Goal: Task Accomplishment & Management: Complete application form

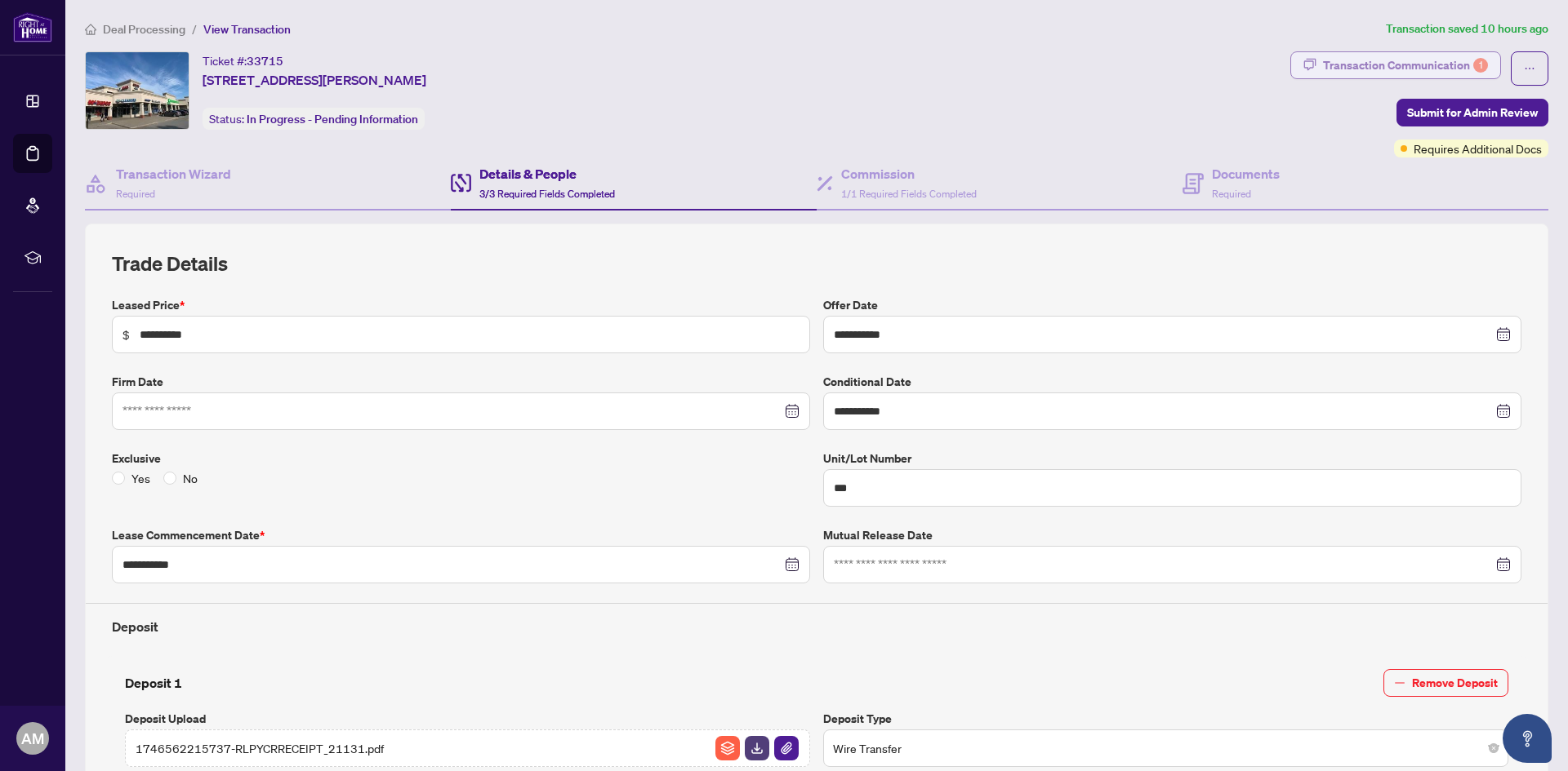
click at [1360, 65] on div "Transaction Communication 1" at bounding box center [1405, 66] width 165 height 26
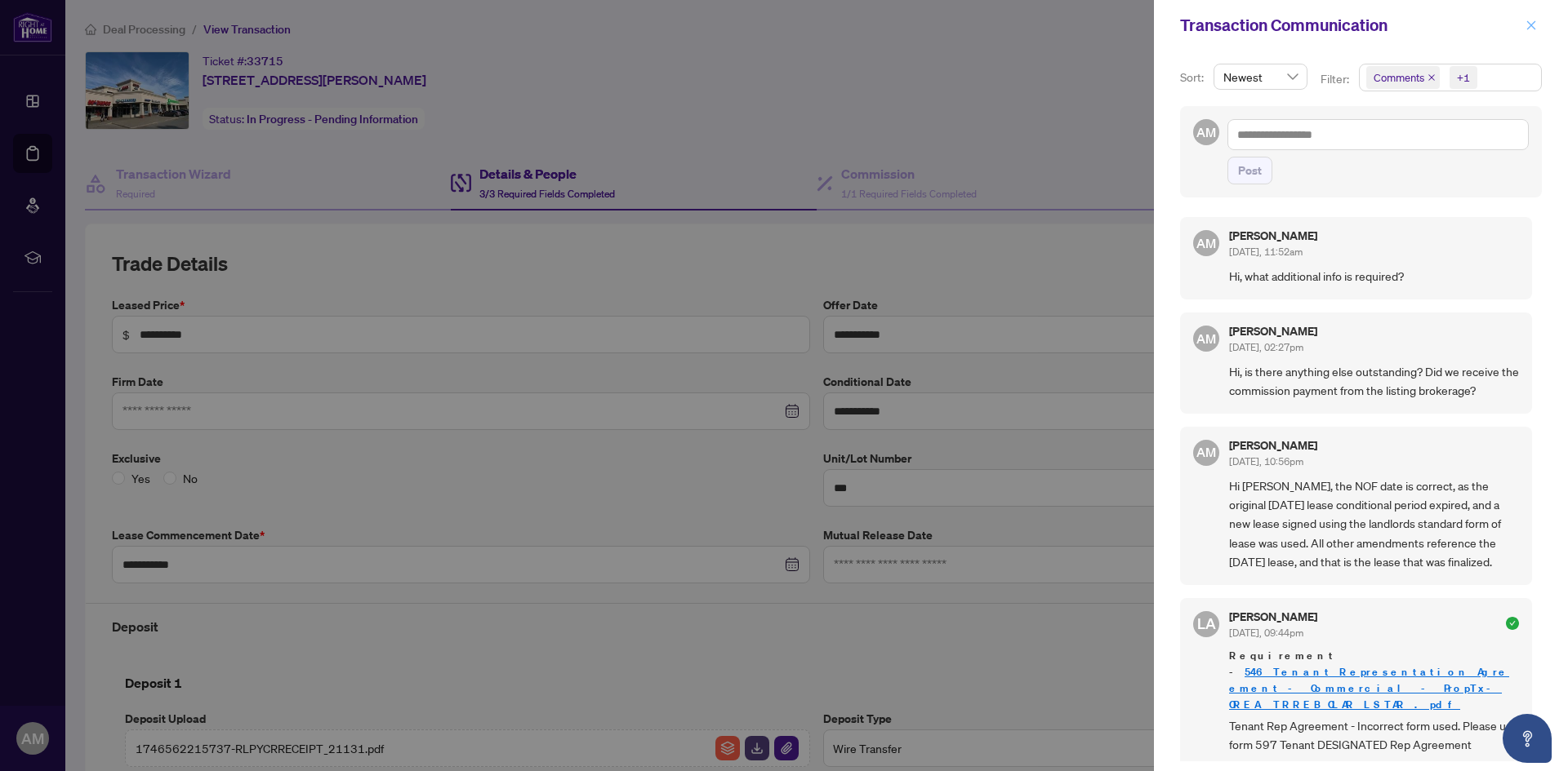
click at [1525, 29] on button "button" at bounding box center [1531, 25] width 22 height 20
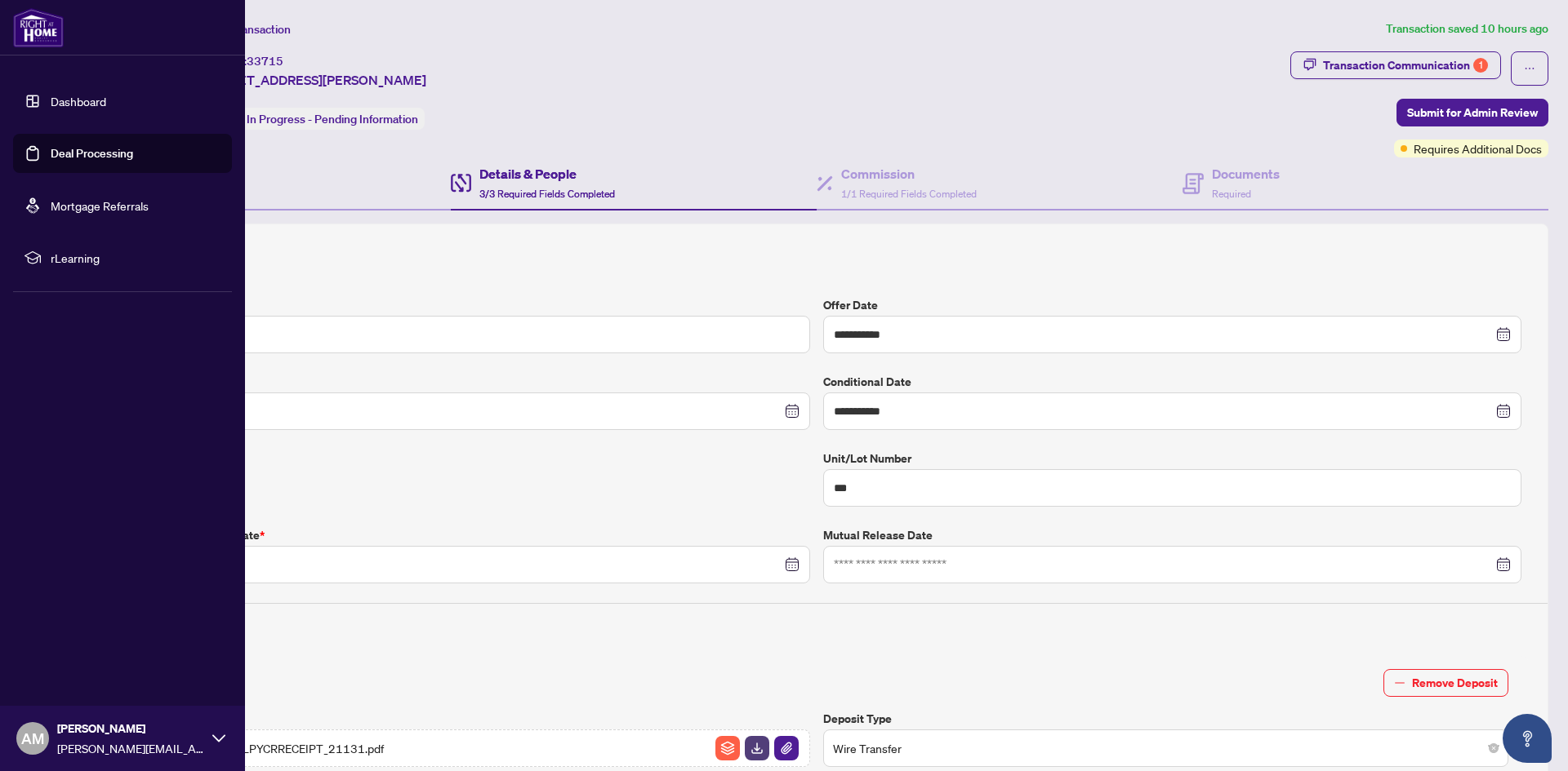
click at [56, 101] on link "Dashboard" at bounding box center [78, 101] width 55 height 15
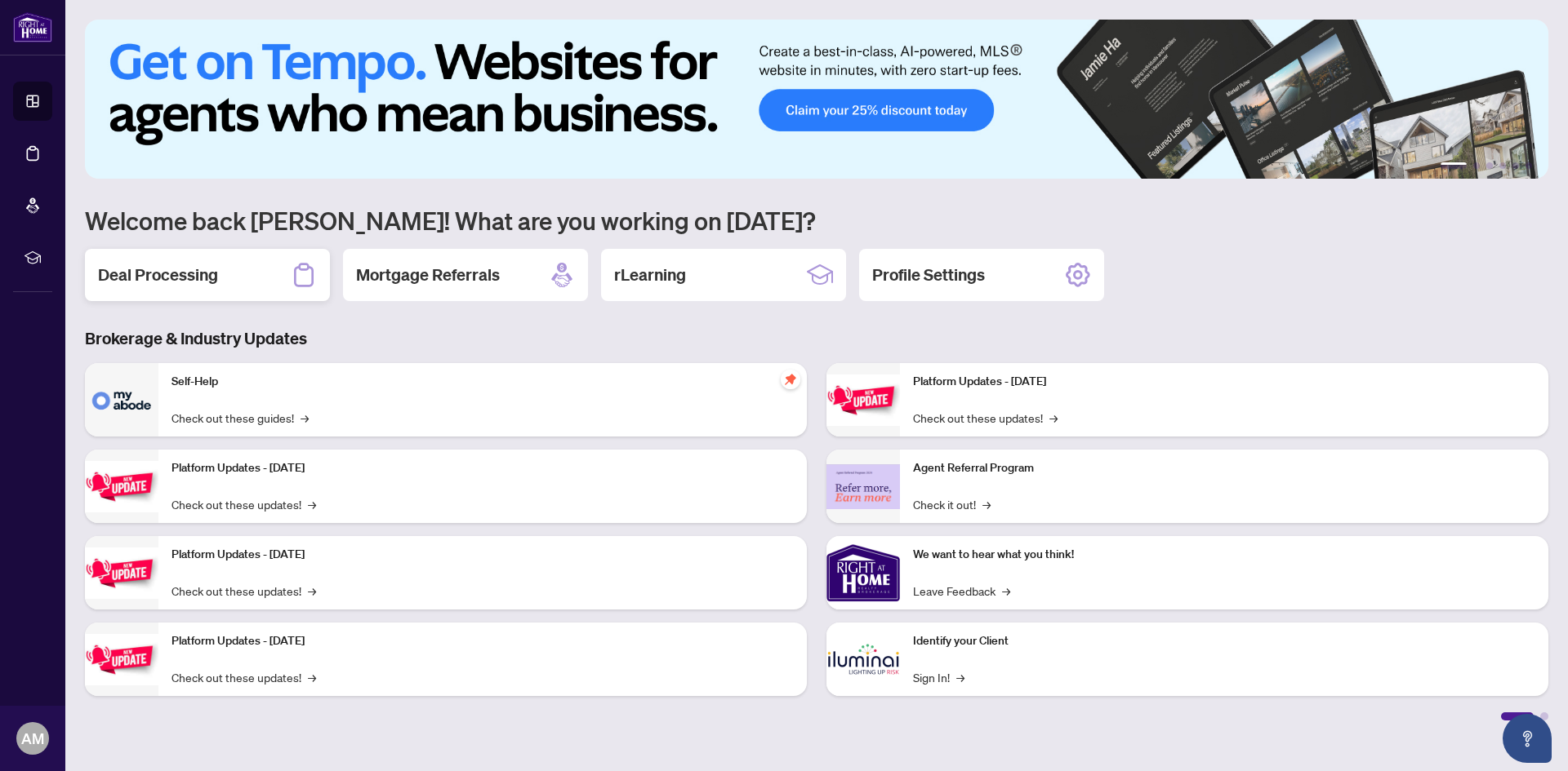
click at [220, 267] on div "Deal Processing" at bounding box center [207, 275] width 245 height 52
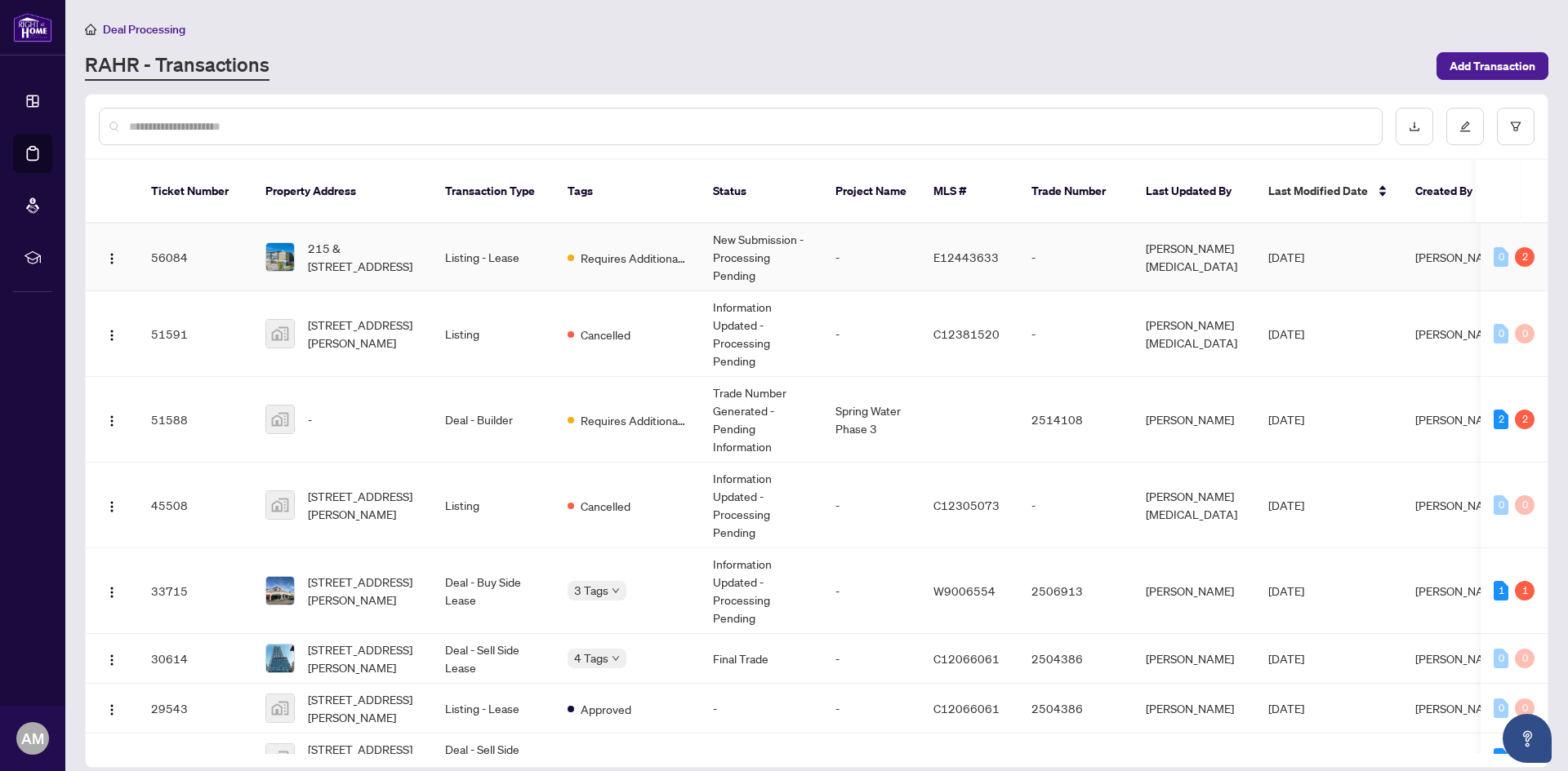
click at [979, 224] on td "E12443633" at bounding box center [969, 258] width 98 height 67
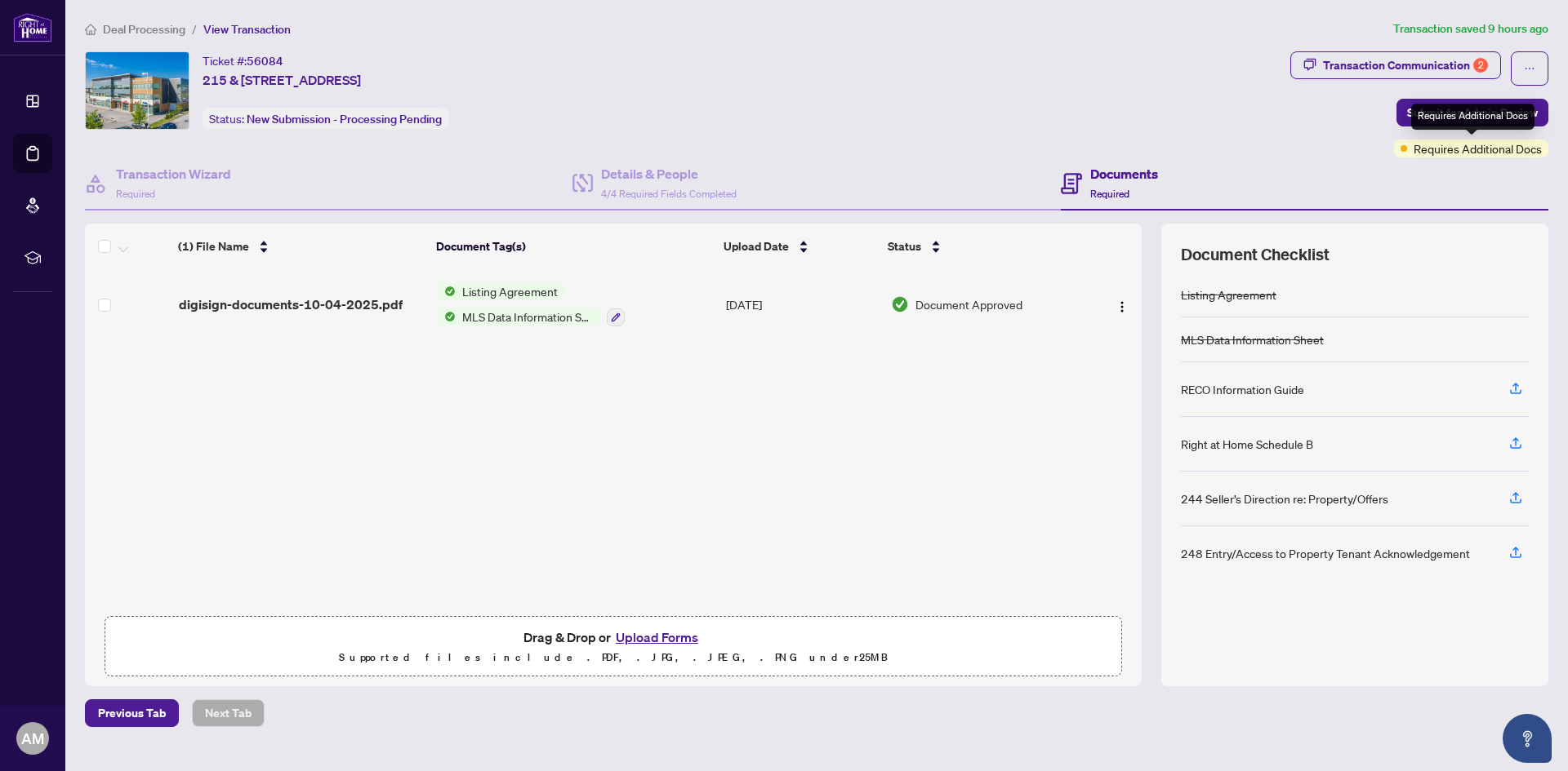
click at [1471, 152] on span "Requires Additional Docs" at bounding box center [1477, 148] width 128 height 18
click at [1471, 67] on div "Transaction Communication 2" at bounding box center [1405, 66] width 165 height 26
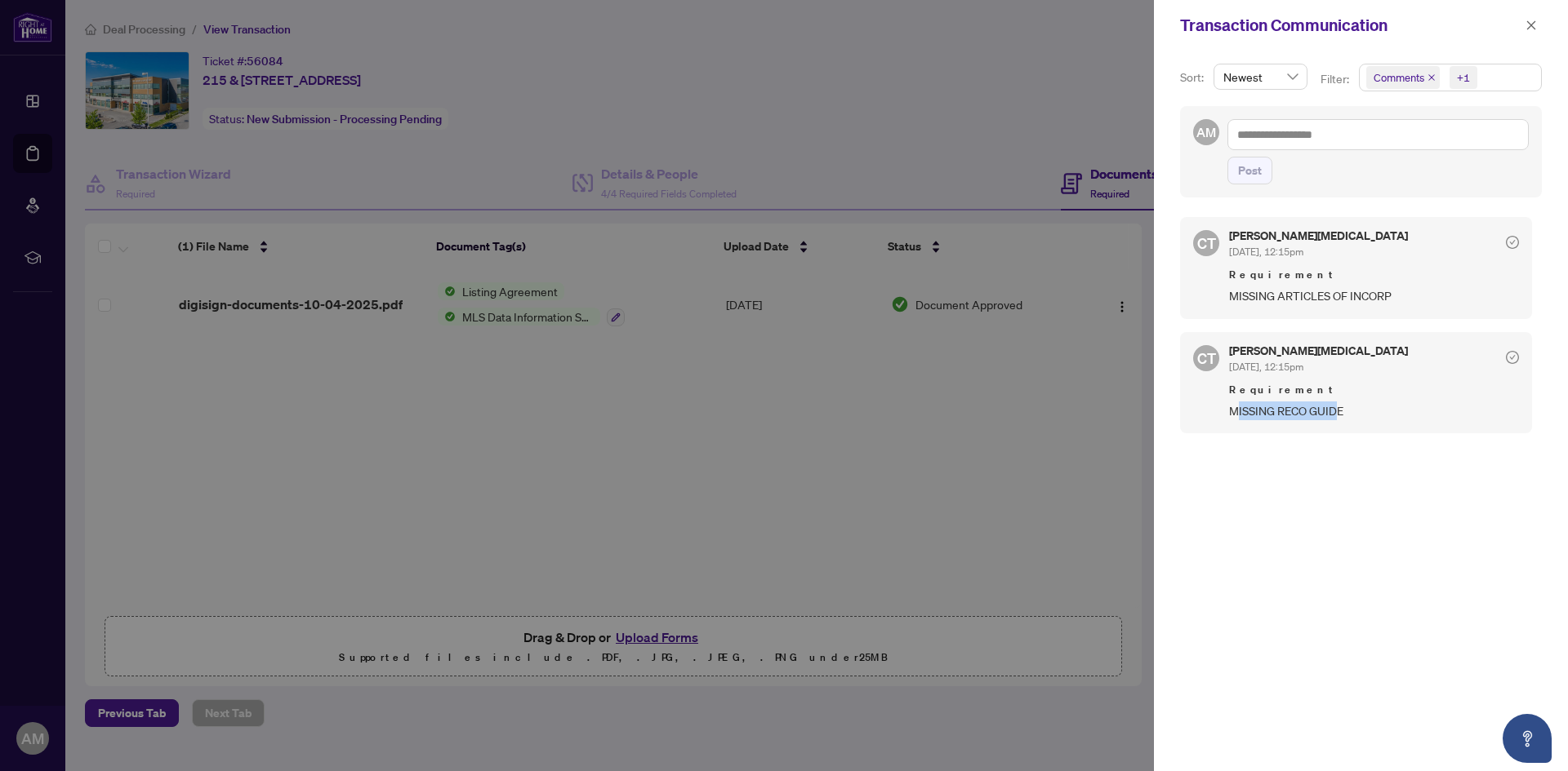
drag, startPoint x: 1334, startPoint y: 413, endPoint x: 1231, endPoint y: 412, distance: 103.0
click at [1234, 412] on span "MISSING RECO GUIDE" at bounding box center [1373, 411] width 290 height 19
click at [1209, 410] on div "CT Claudia Tao Oct/06/2025, 12:15pm Requirement MISSING RECO GUIDE" at bounding box center [1355, 383] width 351 height 101
click at [635, 156] on div at bounding box center [784, 385] width 1568 height 771
click at [339, 301] on div at bounding box center [784, 385] width 1568 height 771
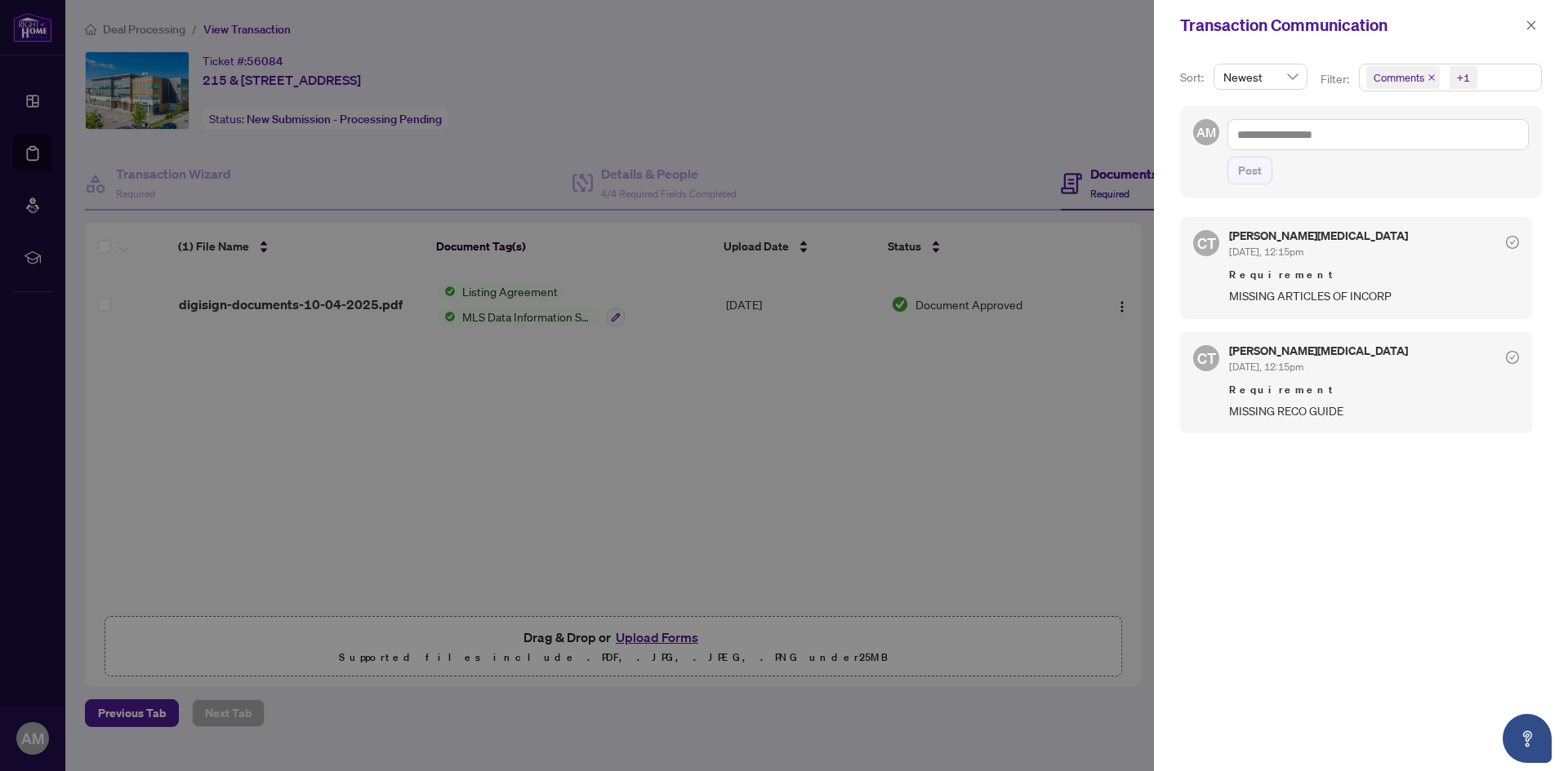
click at [561, 337] on div at bounding box center [784, 385] width 1568 height 771
click at [1524, 22] on button "button" at bounding box center [1531, 25] width 22 height 20
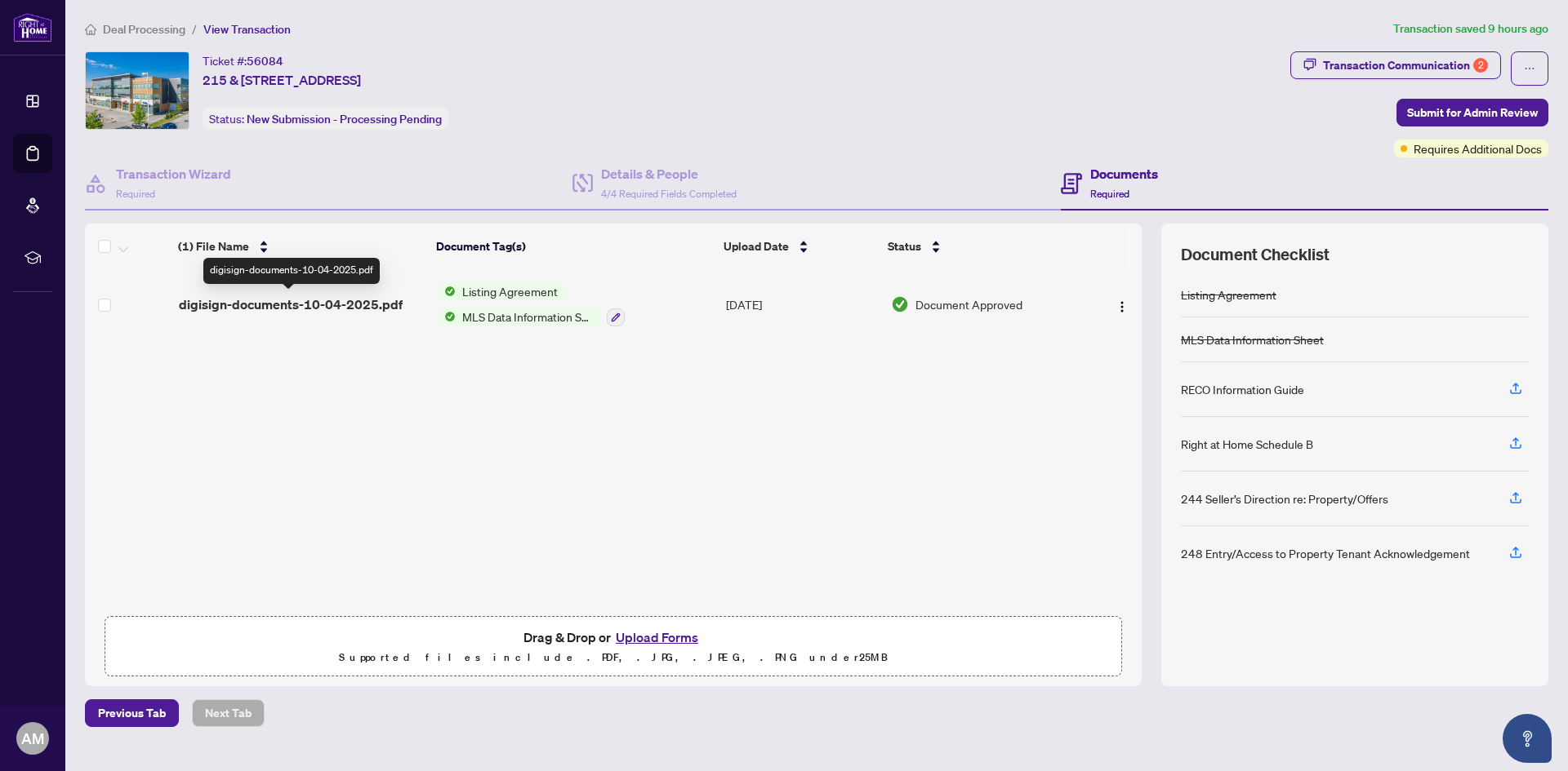
click at [395, 307] on span "digisign-documents-10-04-2025.pdf" at bounding box center [291, 304] width 224 height 20
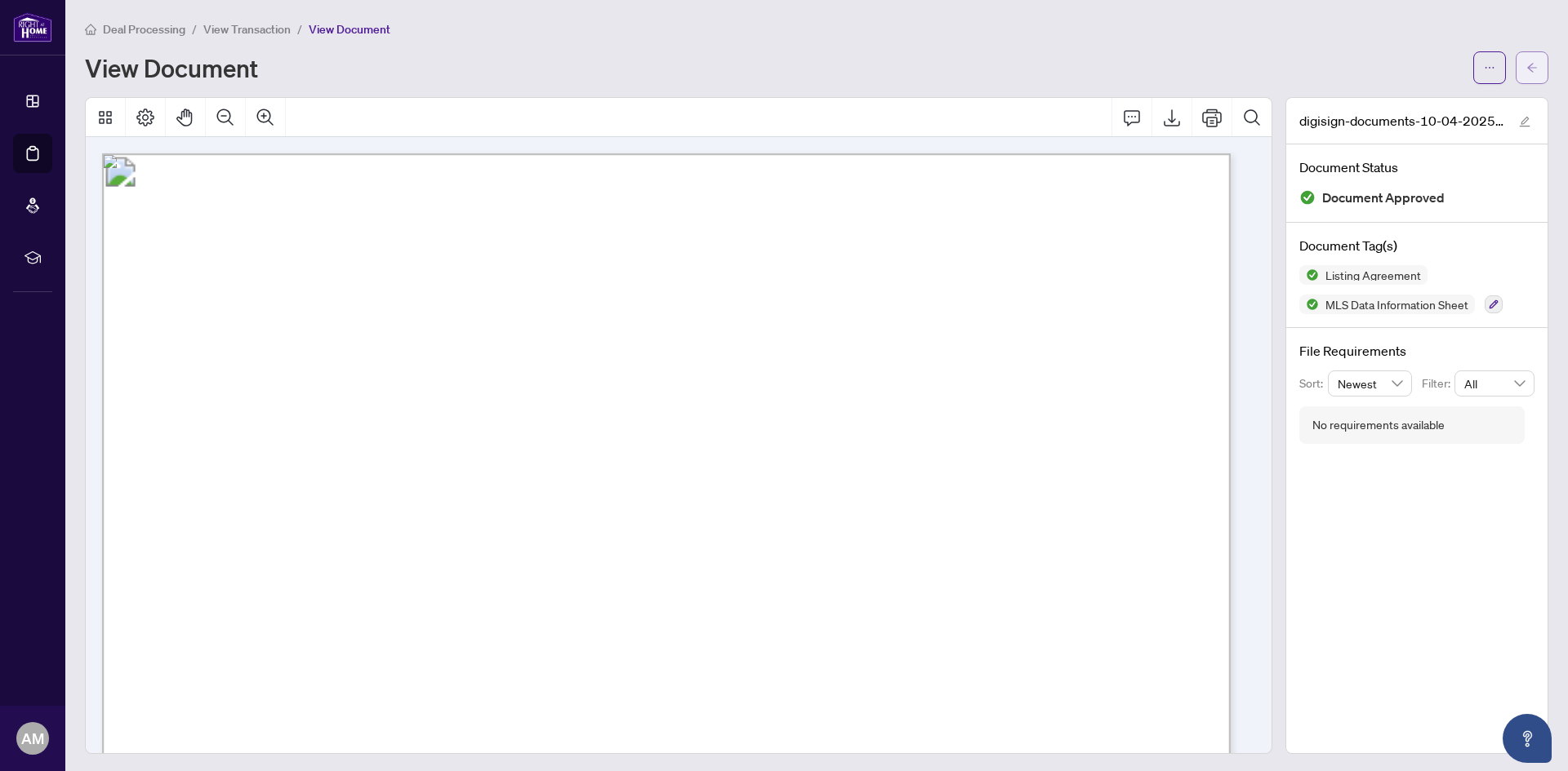
click at [1526, 68] on icon "arrow-left" at bounding box center [1531, 67] width 11 height 11
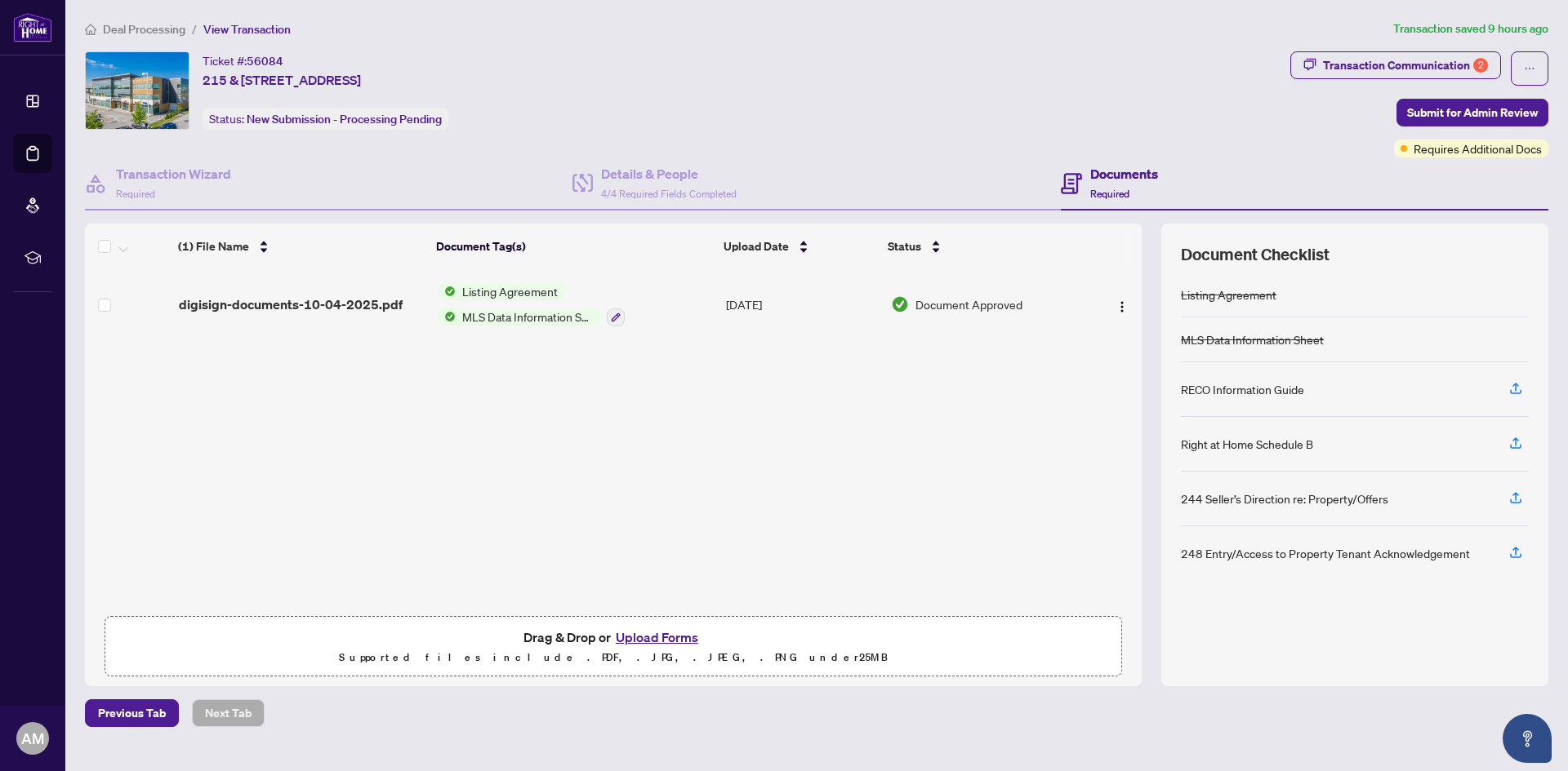
drag, startPoint x: 805, startPoint y: 480, endPoint x: 763, endPoint y: 494, distance: 44.3
click at [799, 480] on div "(1) File Name Document Tag(s) Upload Date Status digisign-documents-10-04-2025.…" at bounding box center [613, 438] width 1056 height 339
click at [666, 630] on button "Upload Forms" at bounding box center [657, 637] width 92 height 22
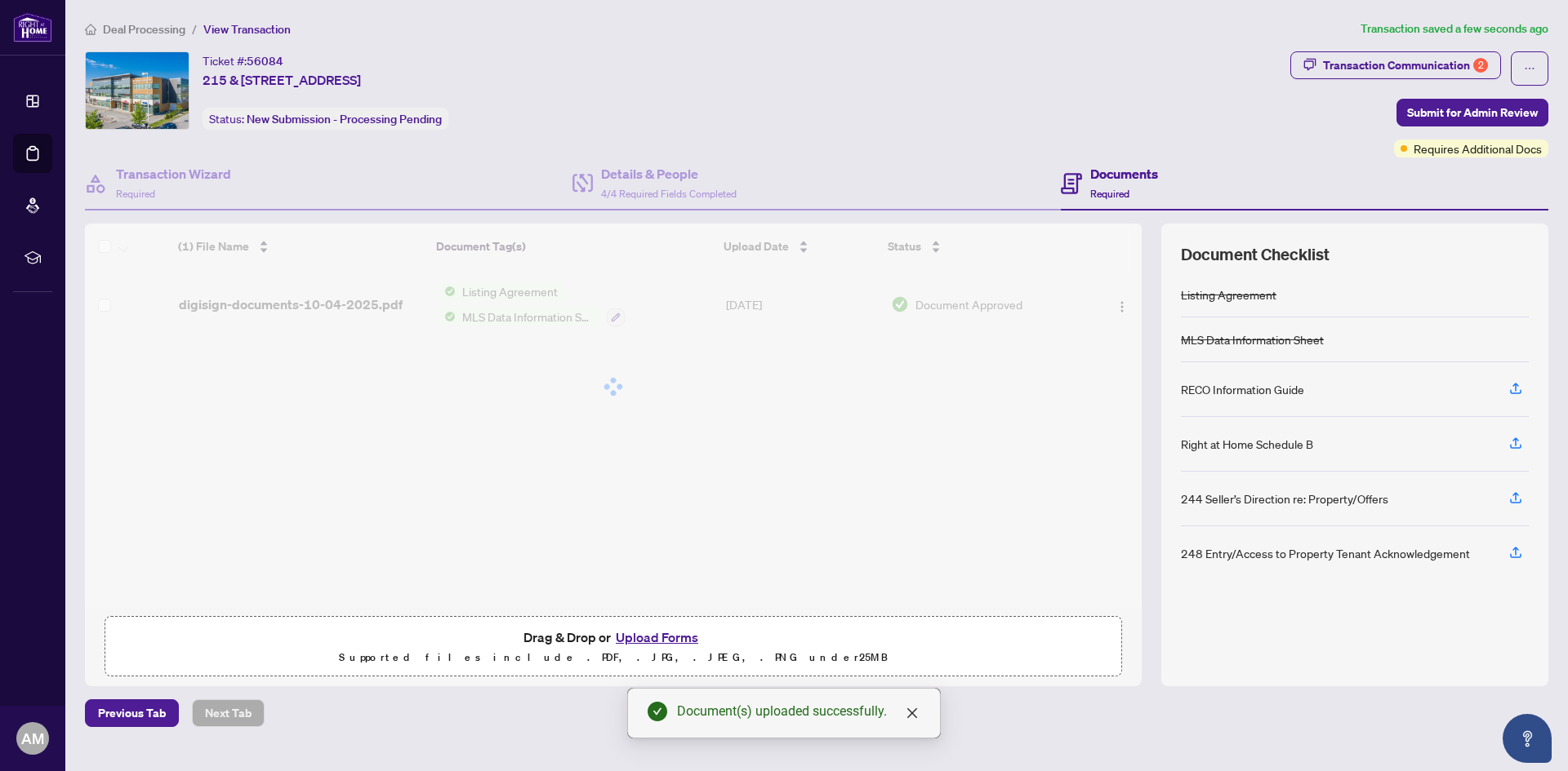
click at [744, 466] on div at bounding box center [613, 387] width 1056 height 326
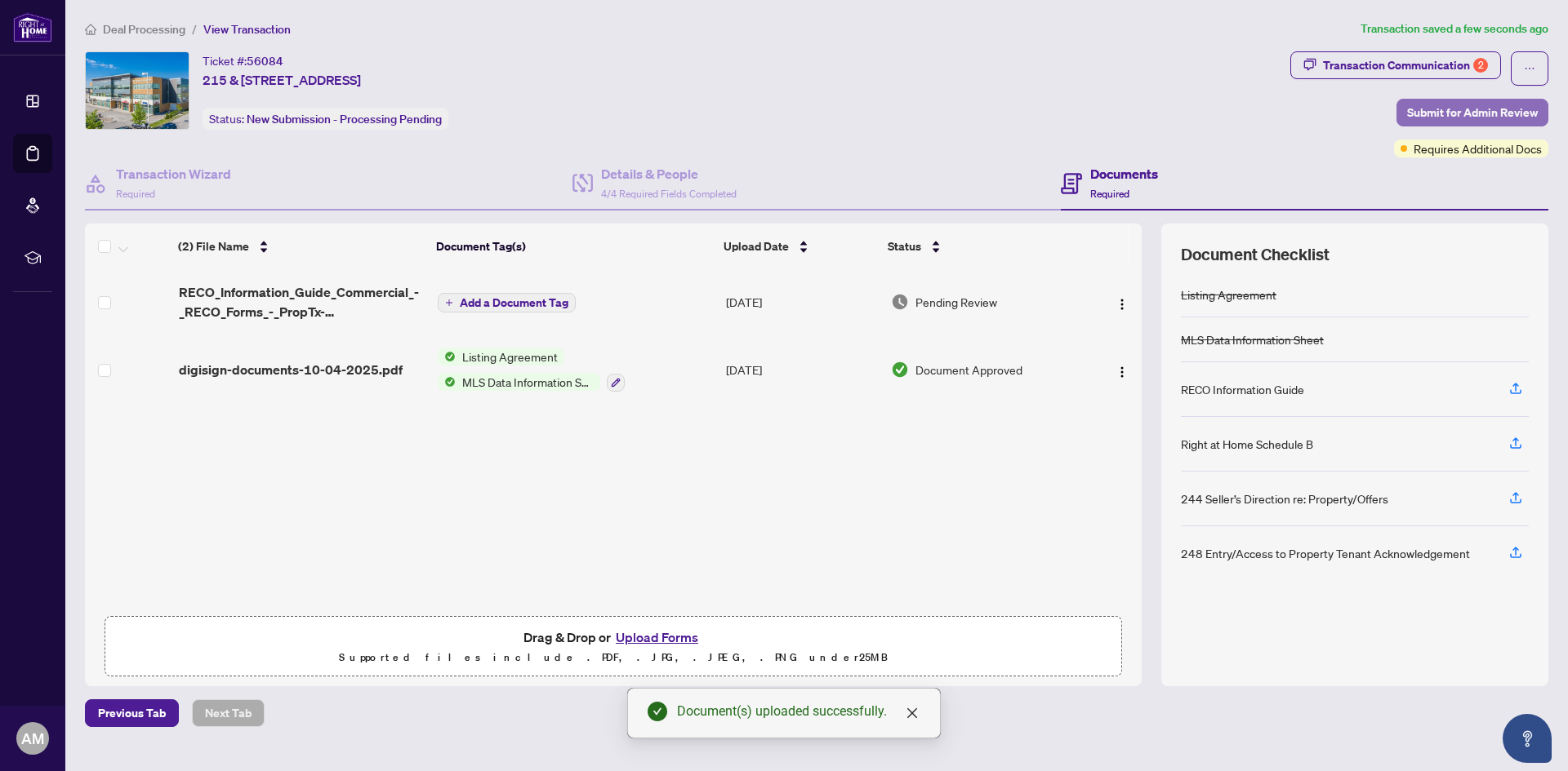
click at [1480, 107] on span "Submit for Admin Review" at bounding box center [1471, 112] width 130 height 26
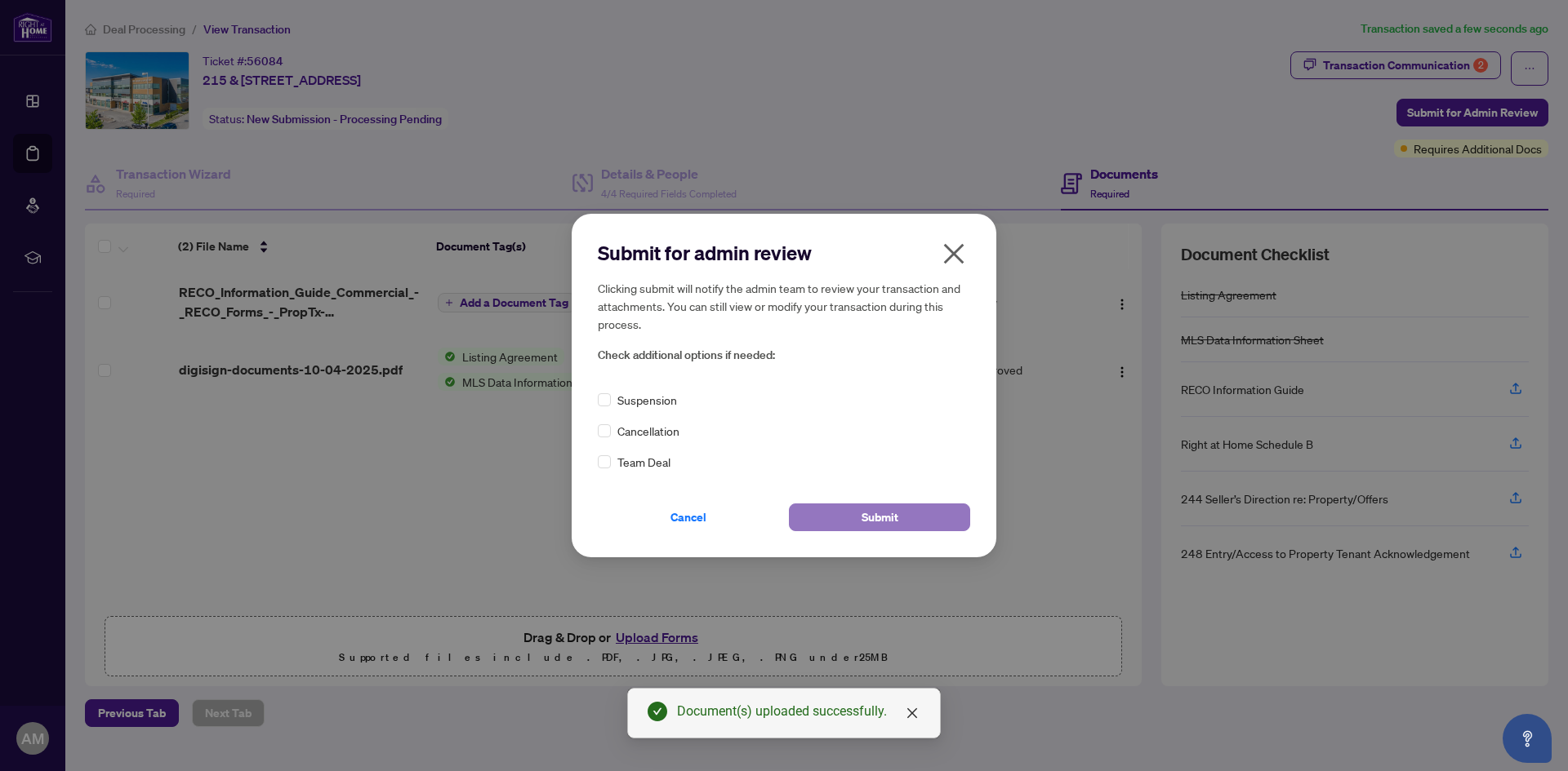
click at [871, 515] on span "Submit" at bounding box center [879, 517] width 37 height 26
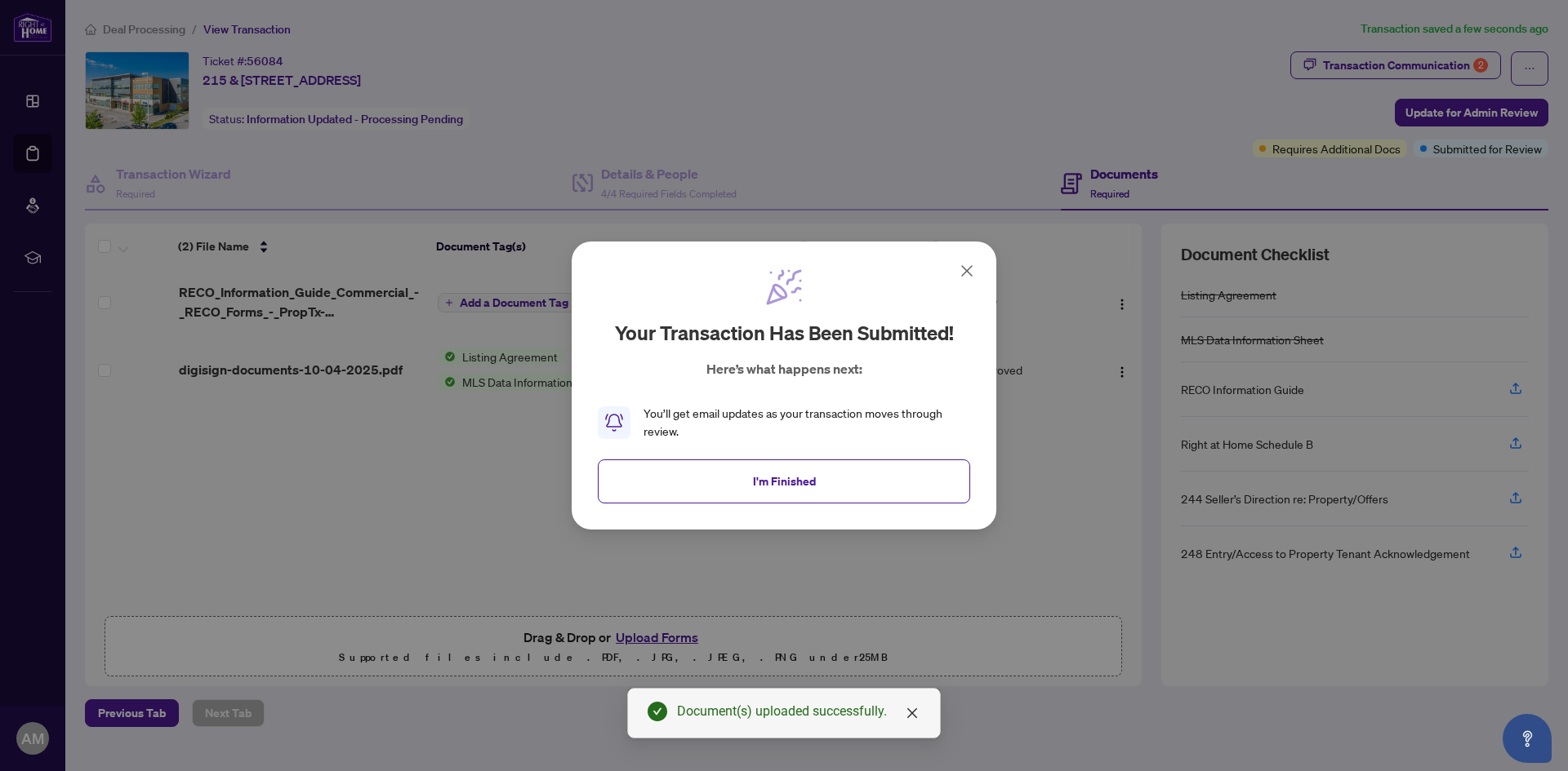
drag, startPoint x: 846, startPoint y: 482, endPoint x: 838, endPoint y: 482, distance: 8.0
click at [845, 482] on button "I'm Finished" at bounding box center [784, 481] width 372 height 44
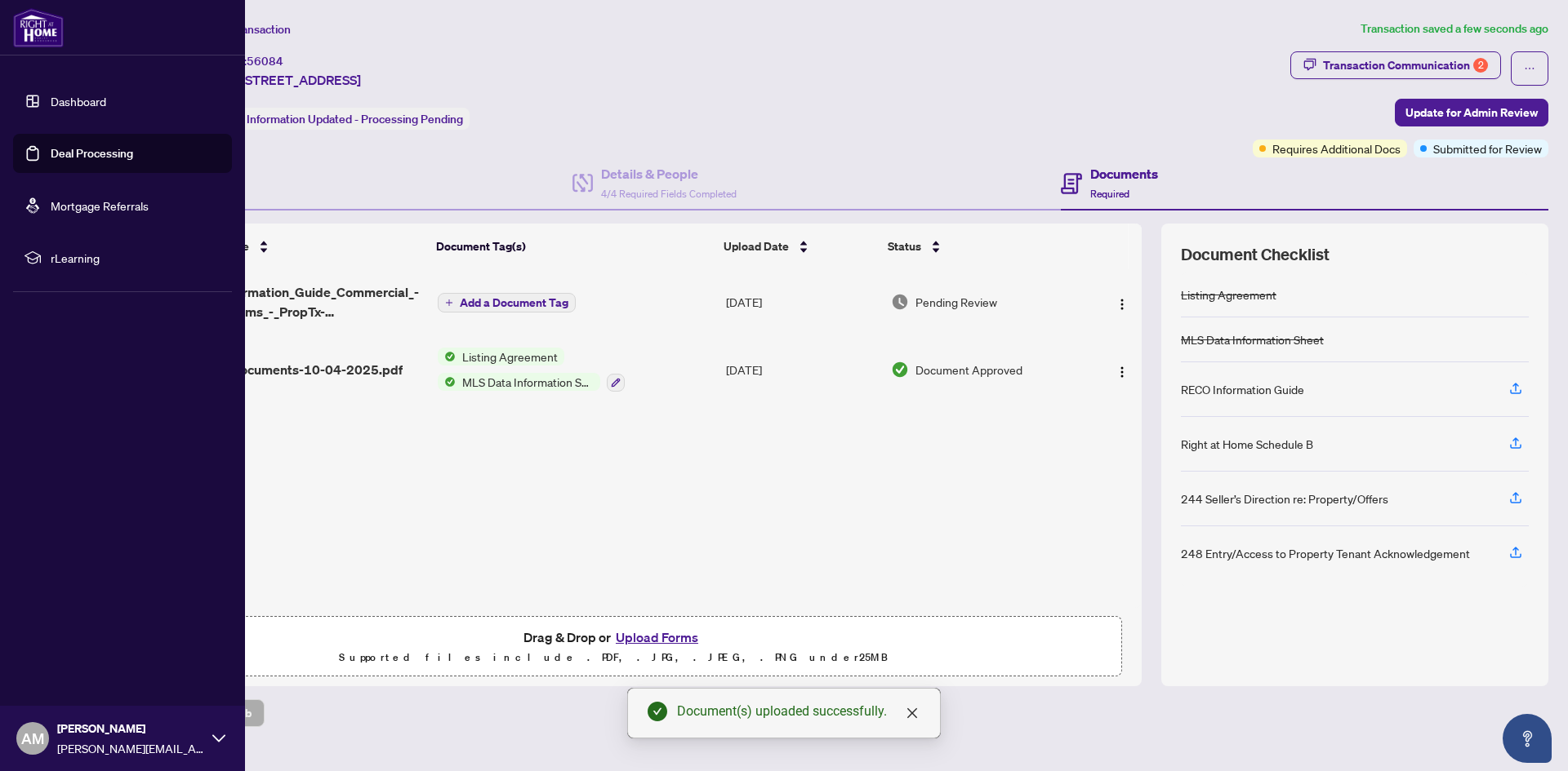
click at [51, 102] on link "Dashboard" at bounding box center [78, 101] width 55 height 15
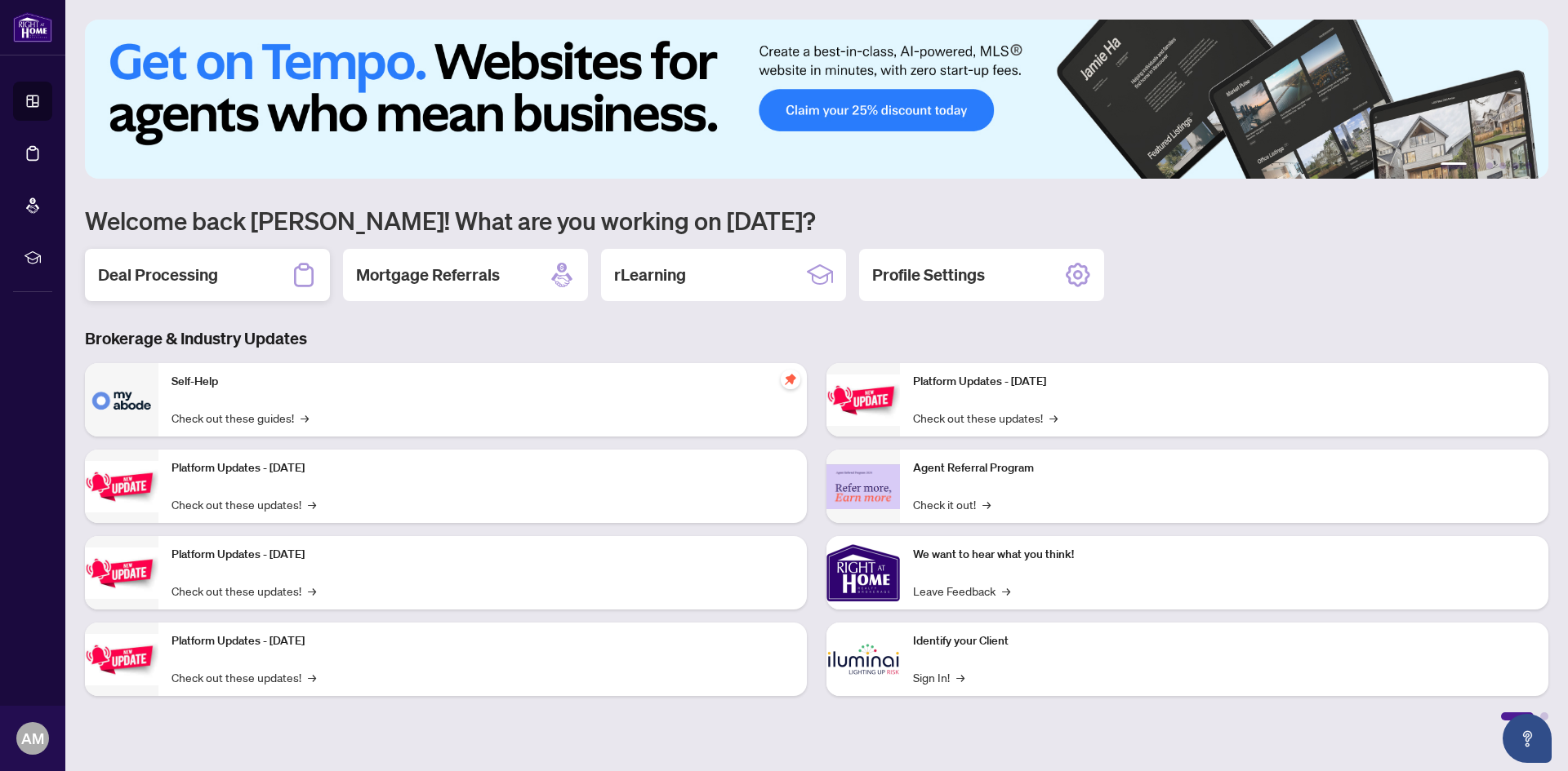
click at [242, 281] on div "Deal Processing" at bounding box center [207, 275] width 245 height 52
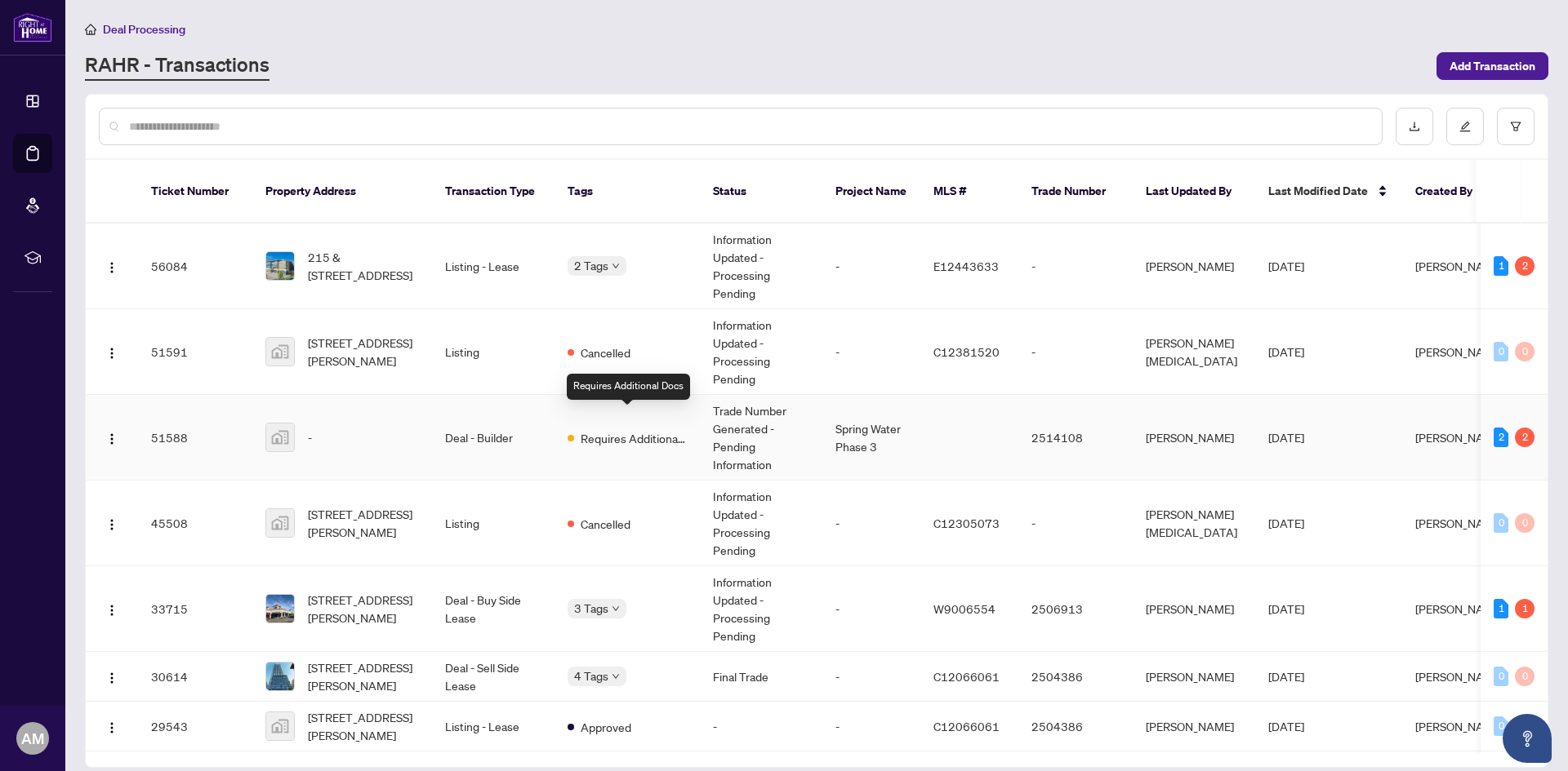
click at [635, 429] on span "Requires Additional Docs" at bounding box center [633, 437] width 106 height 18
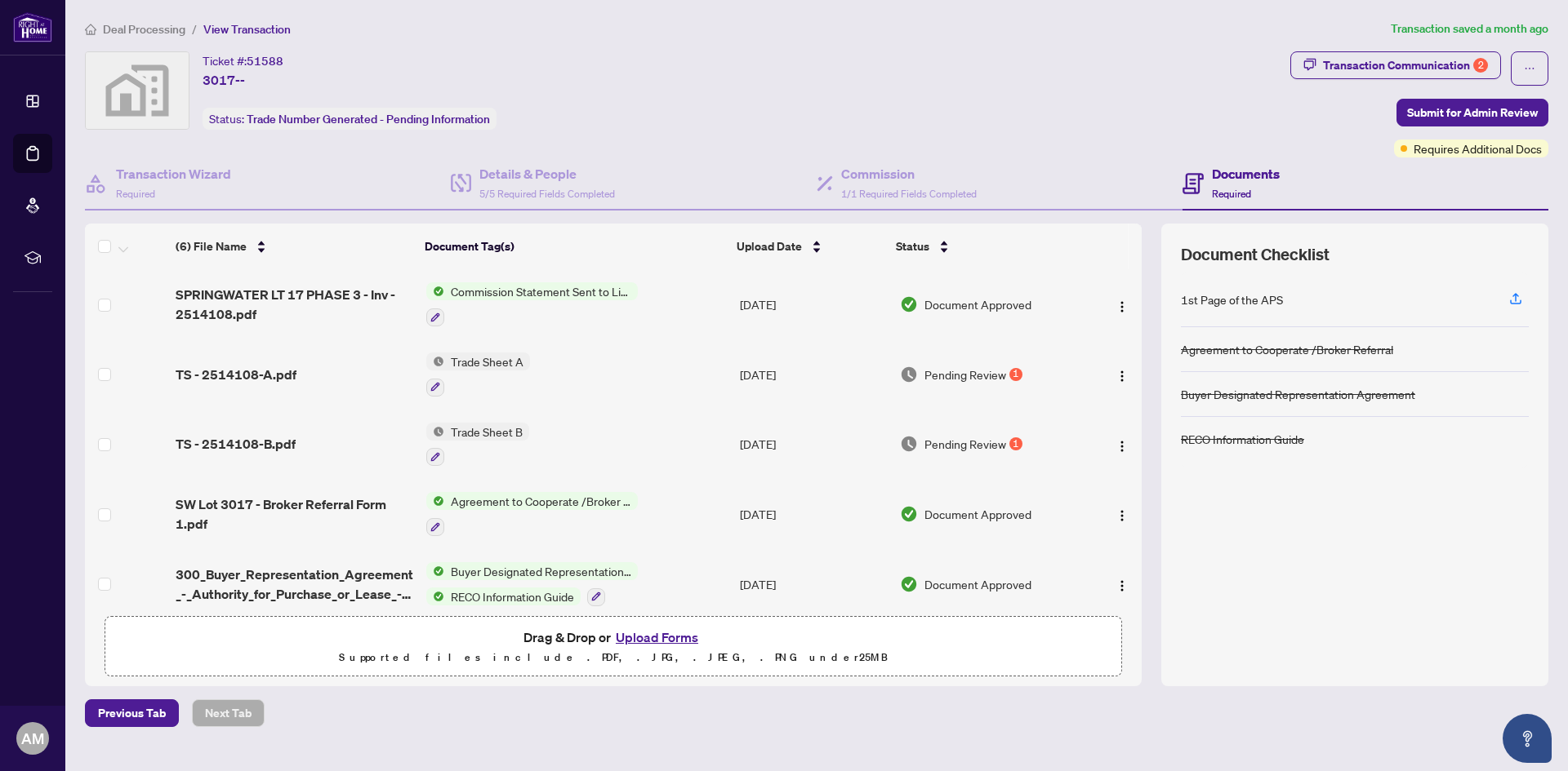
click at [640, 356] on td "Trade Sheet A" at bounding box center [576, 374] width 314 height 70
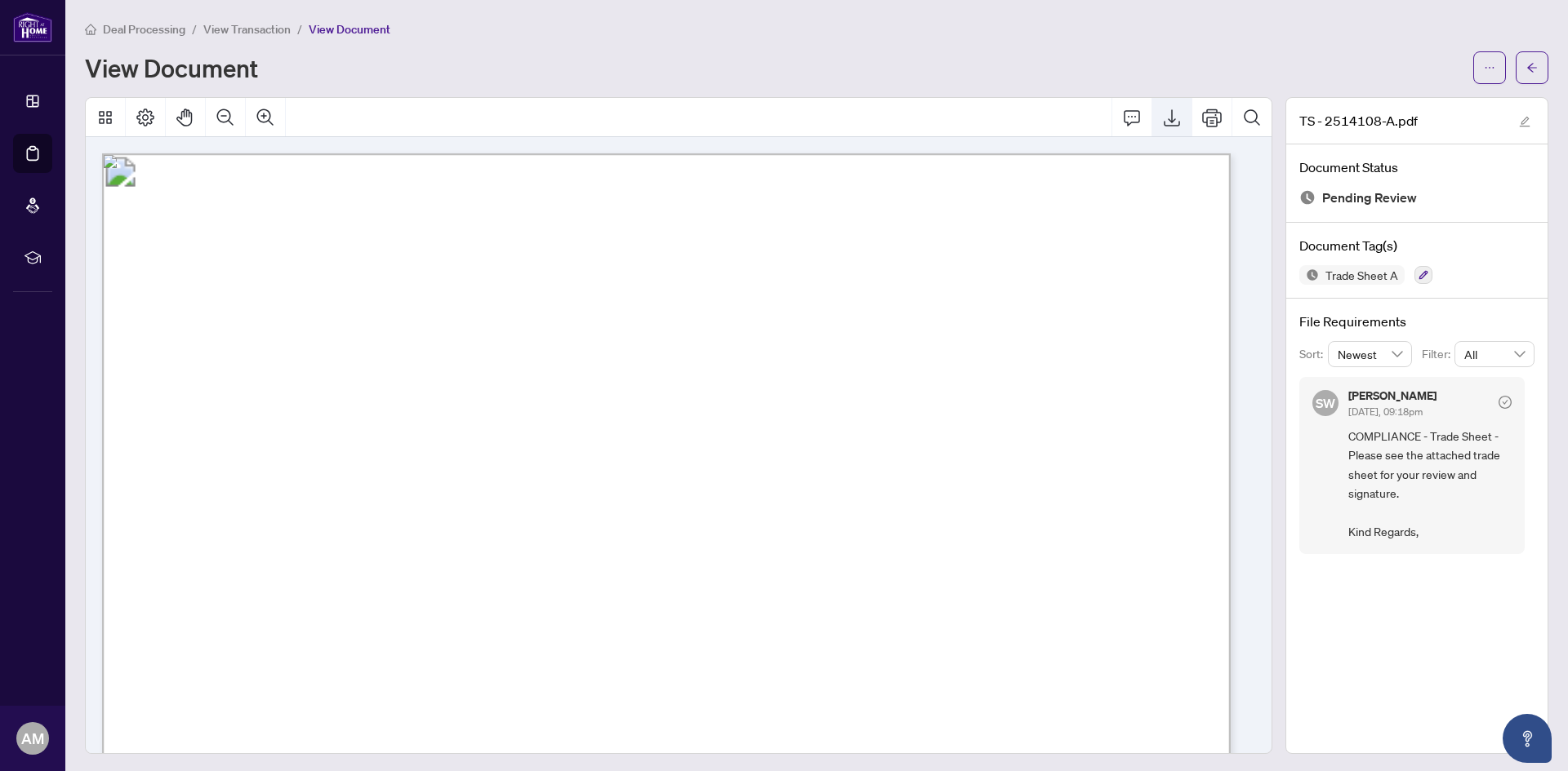
click at [1162, 116] on icon "Export" at bounding box center [1172, 117] width 20 height 20
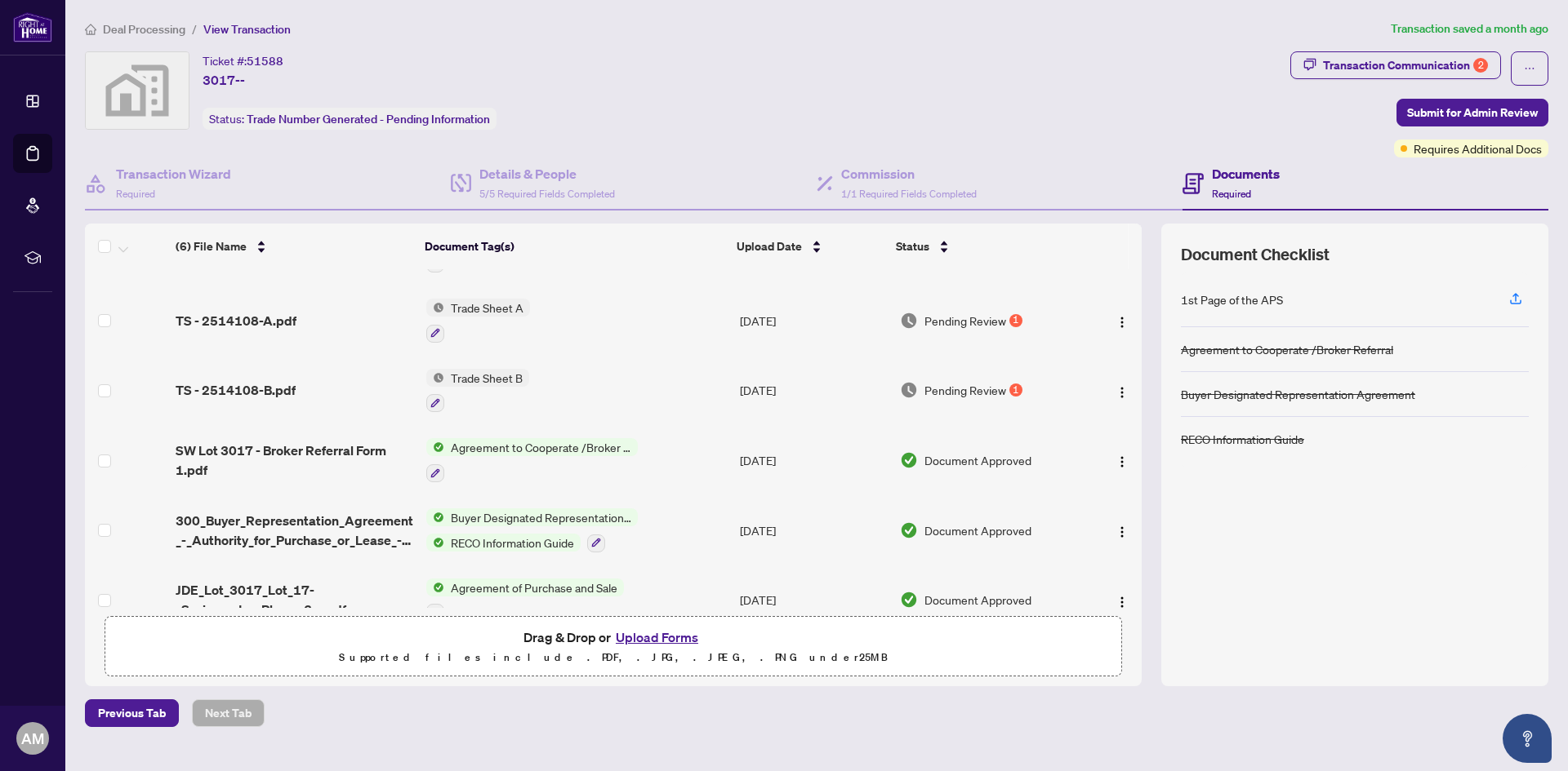
scroll to position [79, 0]
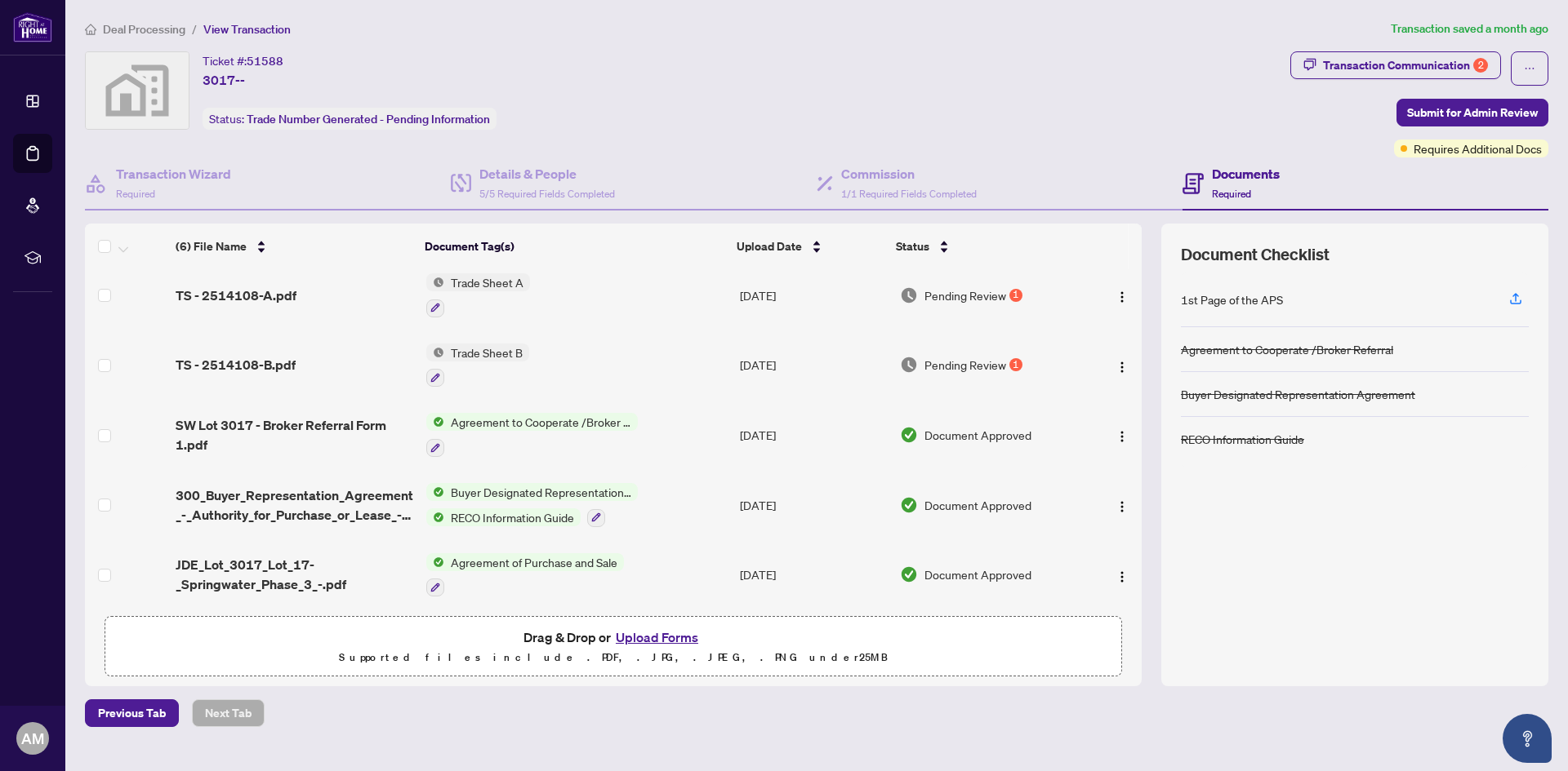
click at [984, 366] on span "Pending Review" at bounding box center [964, 364] width 82 height 18
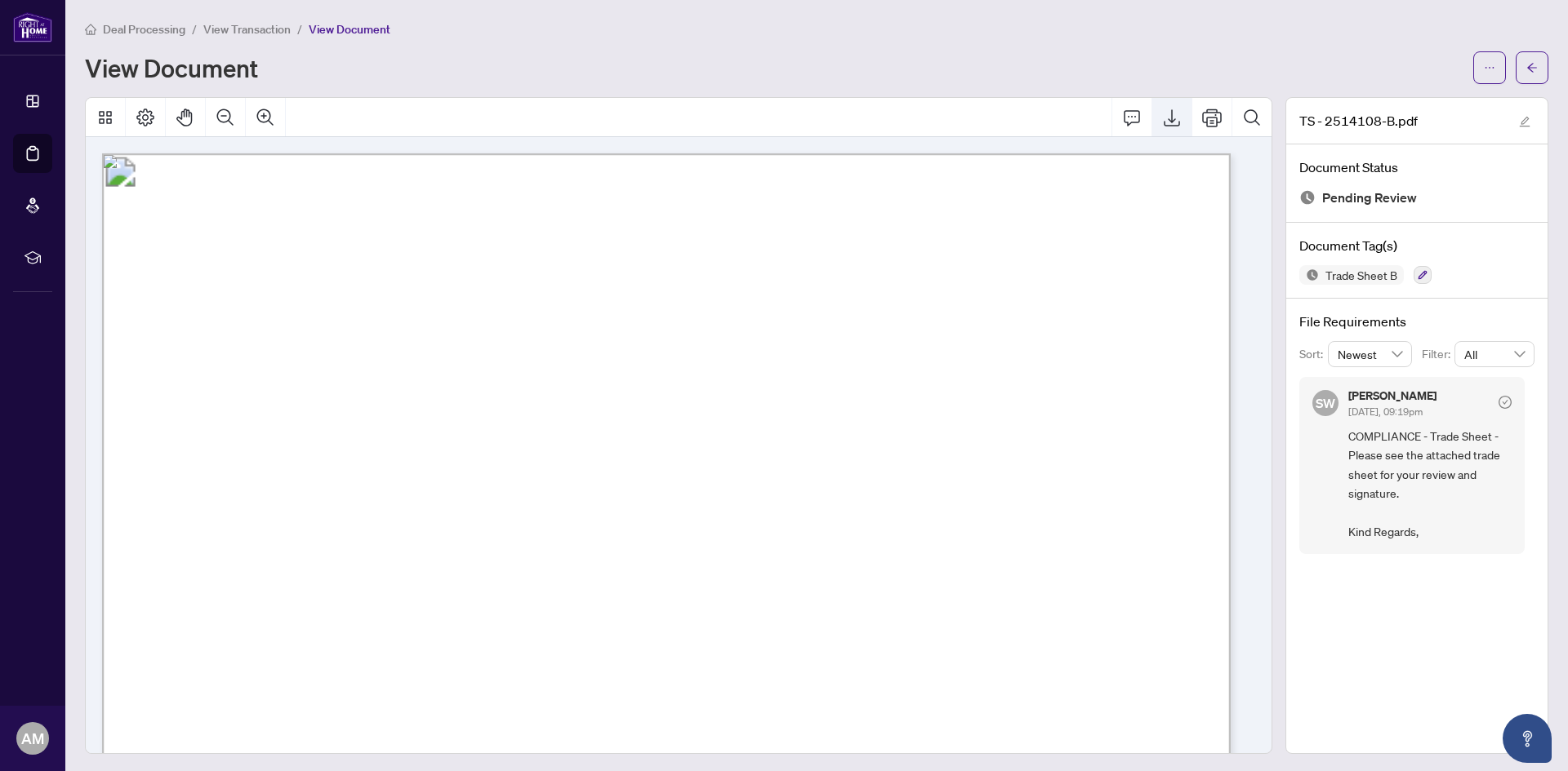
click at [1162, 118] on icon "Export" at bounding box center [1172, 117] width 20 height 20
click at [266, 29] on span "View Transaction" at bounding box center [246, 30] width 87 height 15
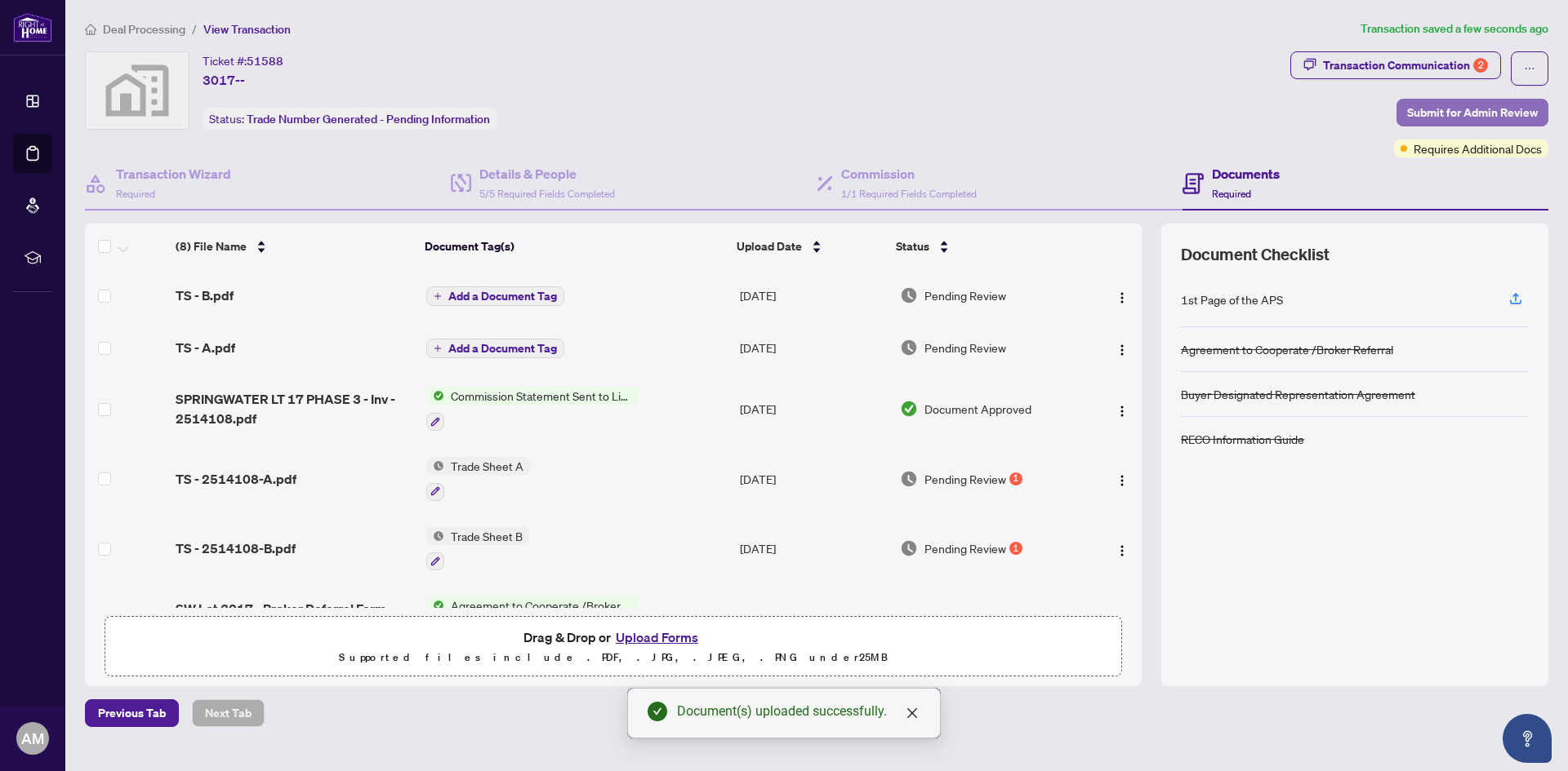
click at [1441, 116] on span "Submit for Admin Review" at bounding box center [1471, 112] width 130 height 26
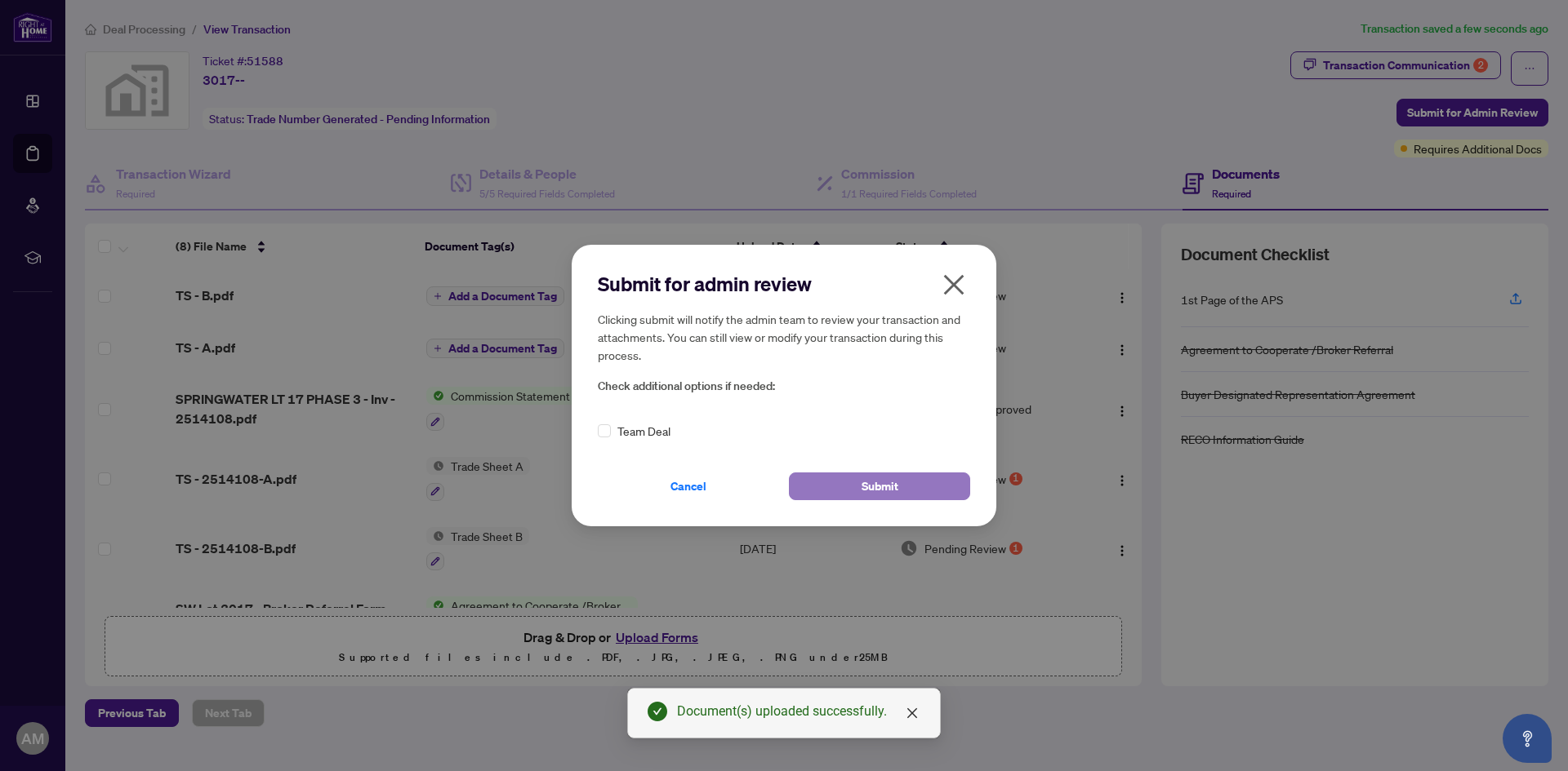
click at [857, 482] on button "Submit" at bounding box center [878, 486] width 181 height 28
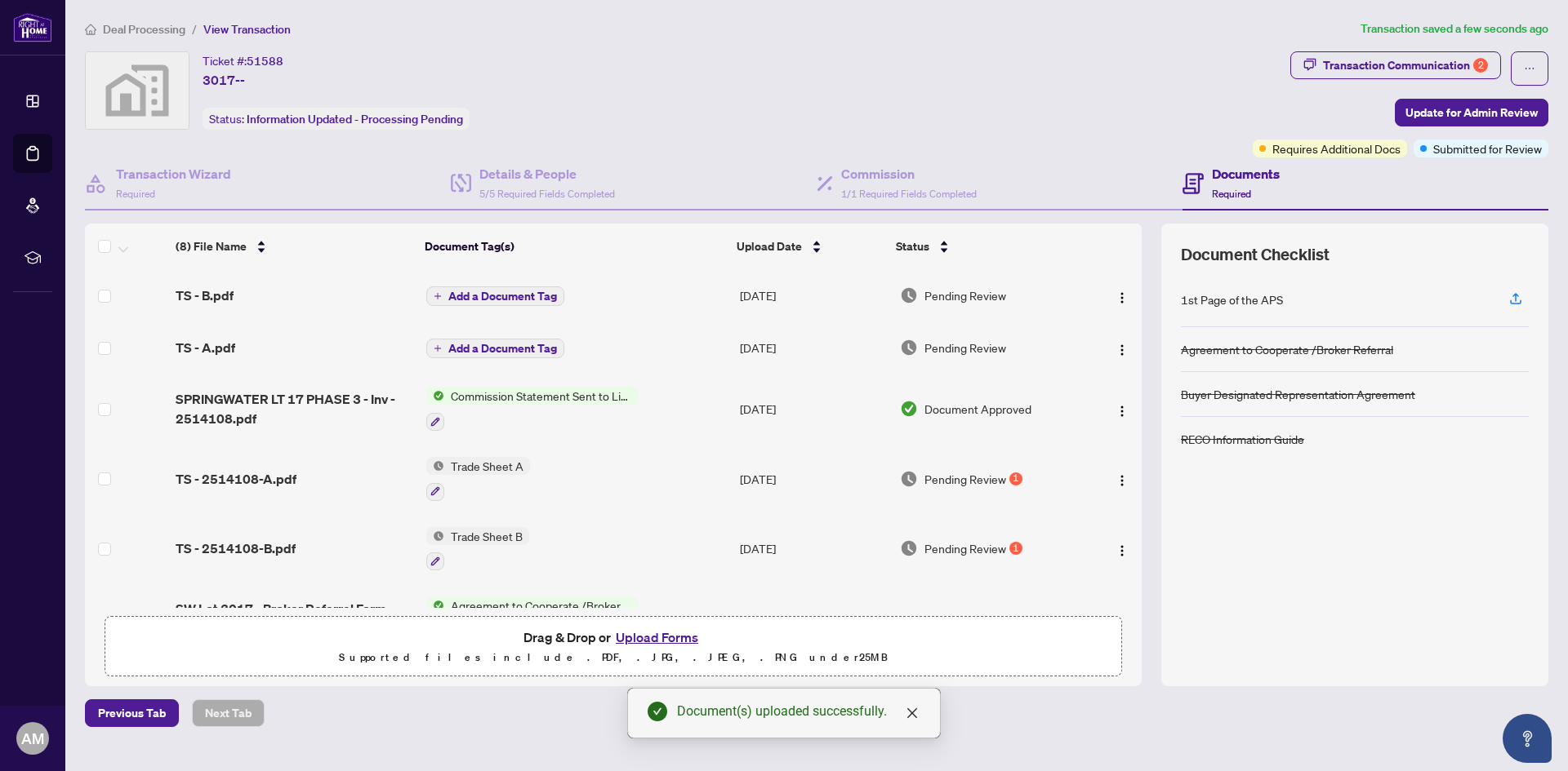
click at [1452, 67] on div "Transaction Communication 2" at bounding box center [1405, 66] width 165 height 26
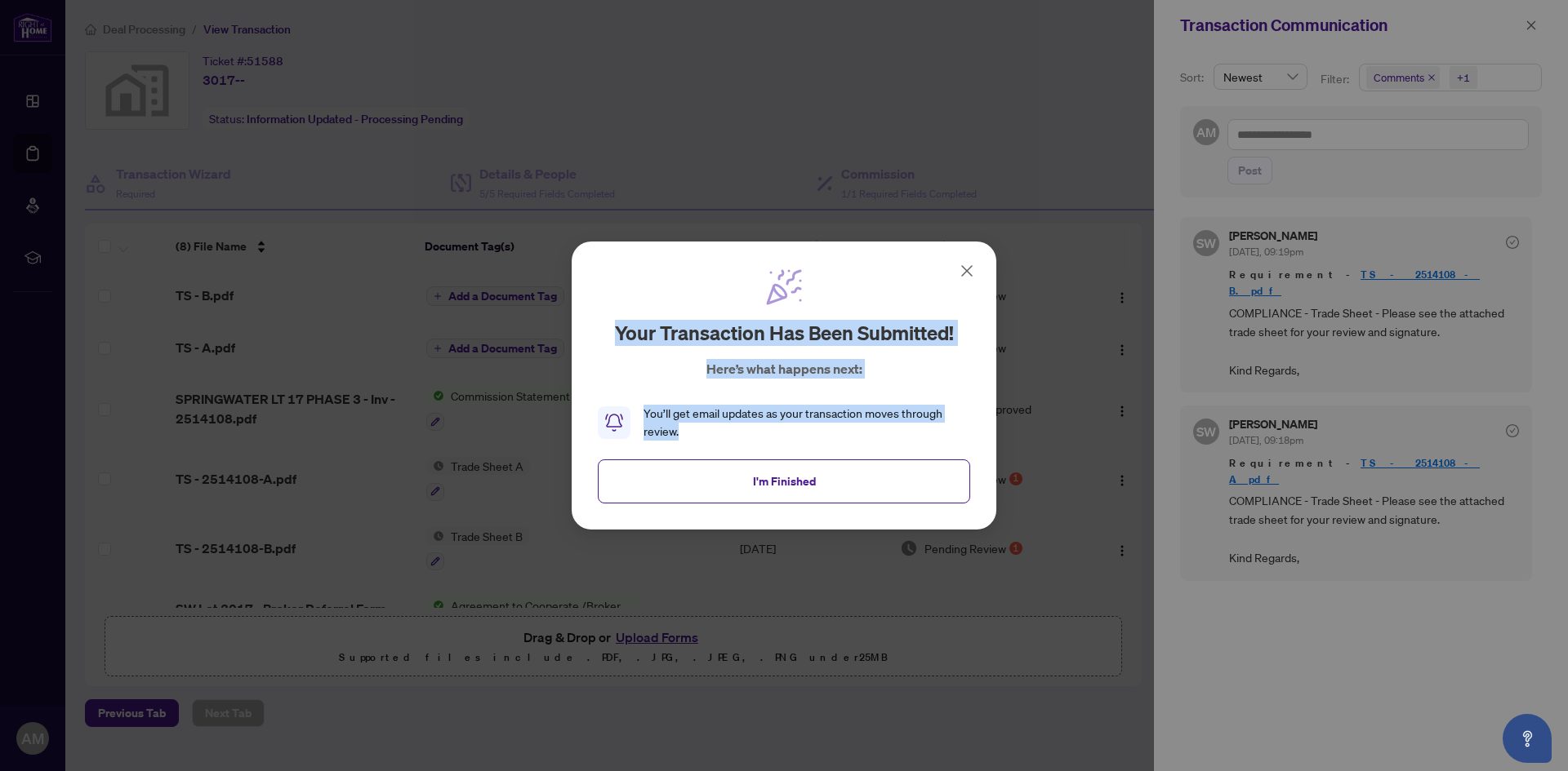
drag, startPoint x: 969, startPoint y: 275, endPoint x: 921, endPoint y: 435, distance: 167.0
click at [924, 434] on div "Your transaction has been submitted! Here’s what happens next: You’ll get email…" at bounding box center [784, 354] width 372 height 173
click at [891, 472] on button "I'm Finished" at bounding box center [784, 481] width 372 height 44
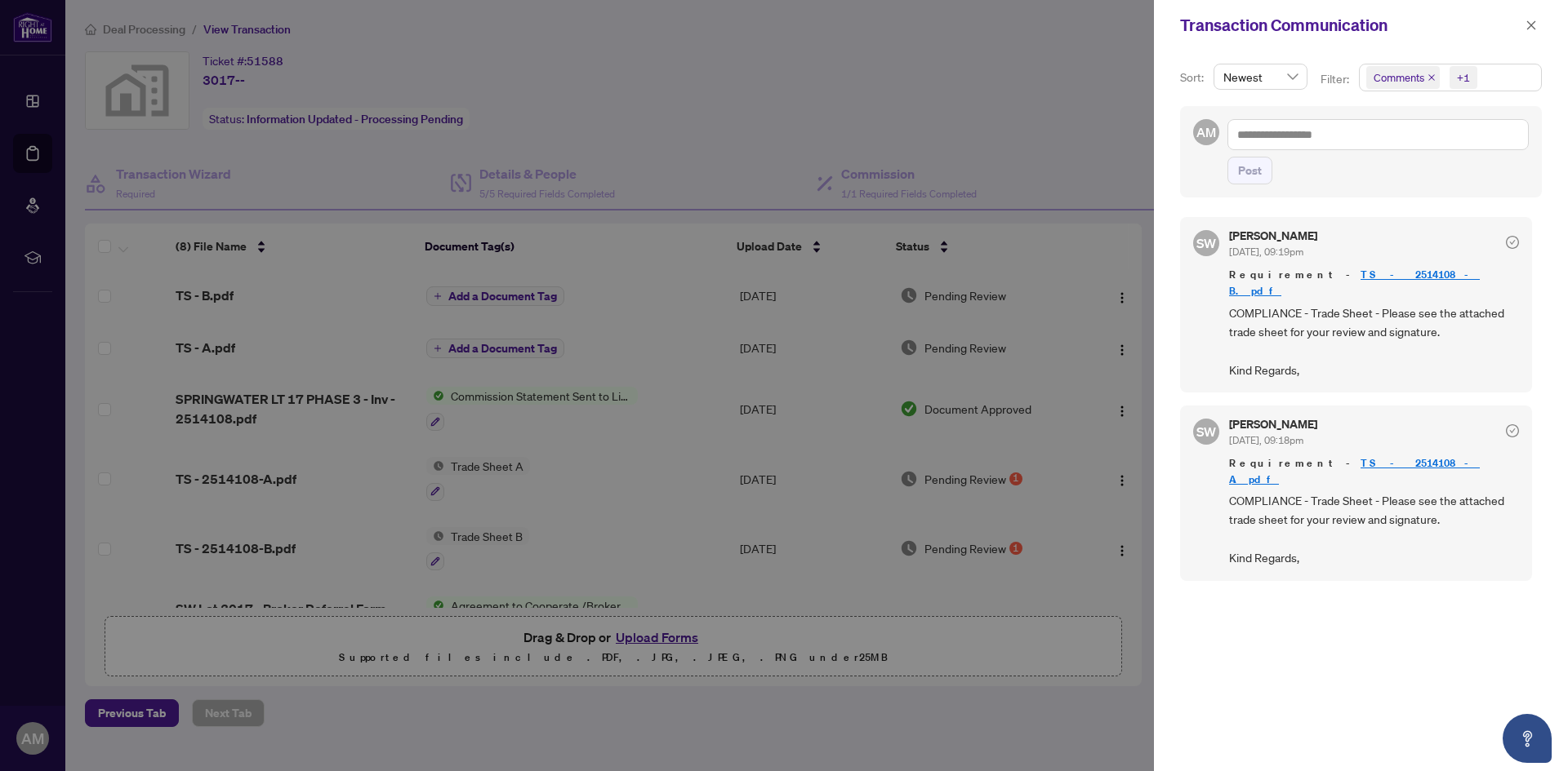
click at [28, 90] on div at bounding box center [784, 385] width 1568 height 771
drag, startPoint x: 34, startPoint y: 98, endPoint x: 95, endPoint y: 77, distance: 64.5
click at [35, 98] on div at bounding box center [784, 385] width 1568 height 771
